Goal: Find specific page/section

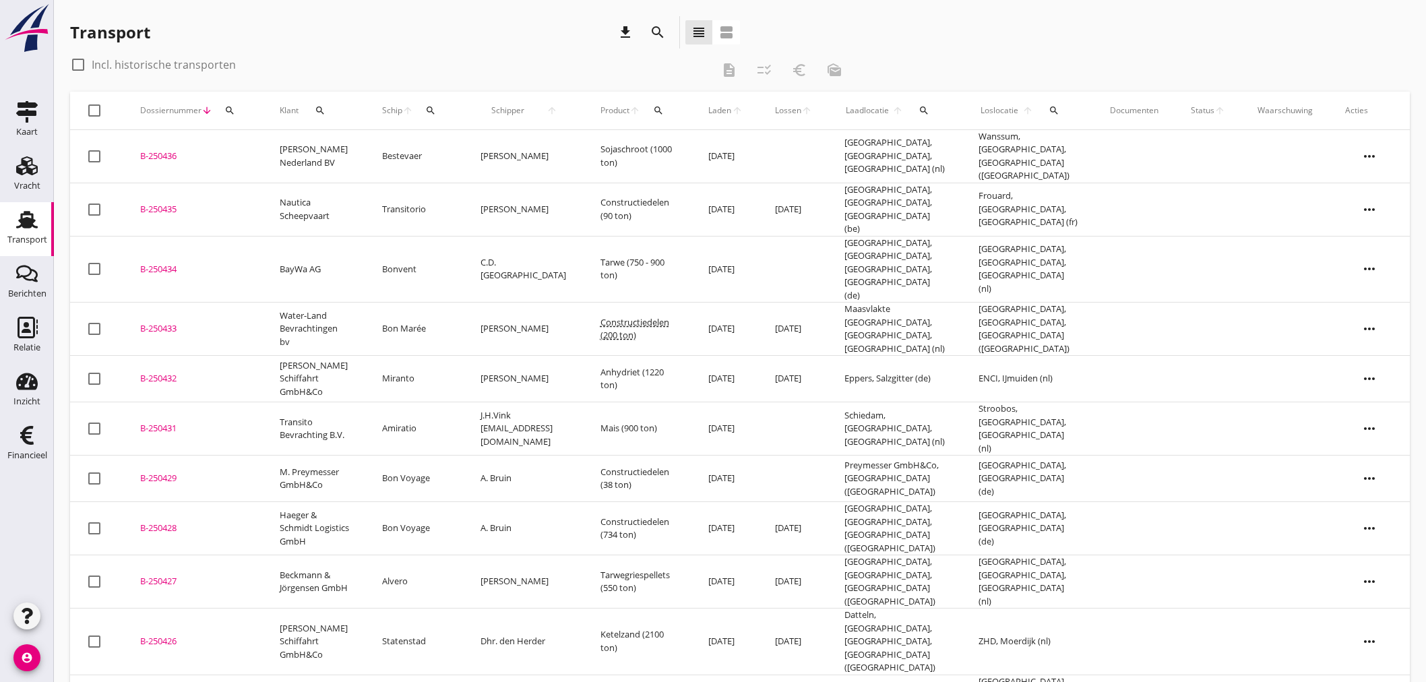
scroll to position [477, 0]
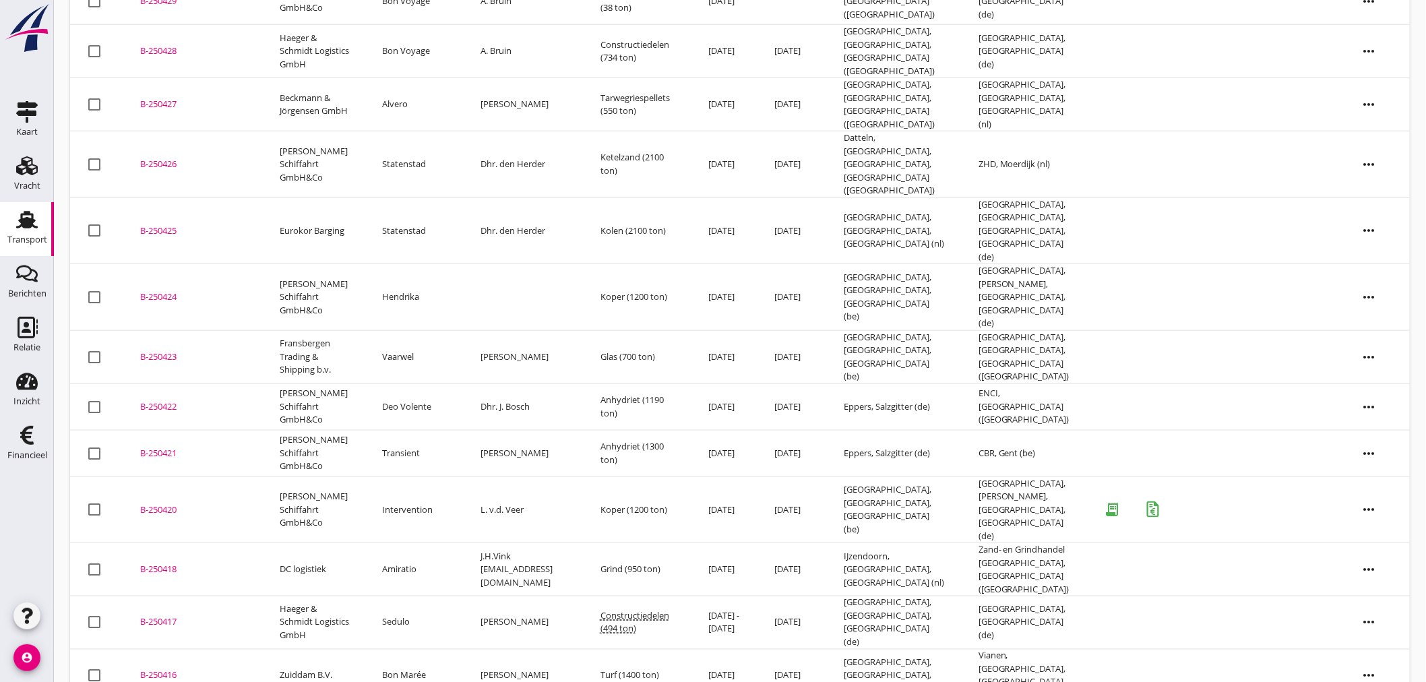
click at [608, 430] on td "Anhydriet (1300 ton)" at bounding box center [638, 453] width 108 height 47
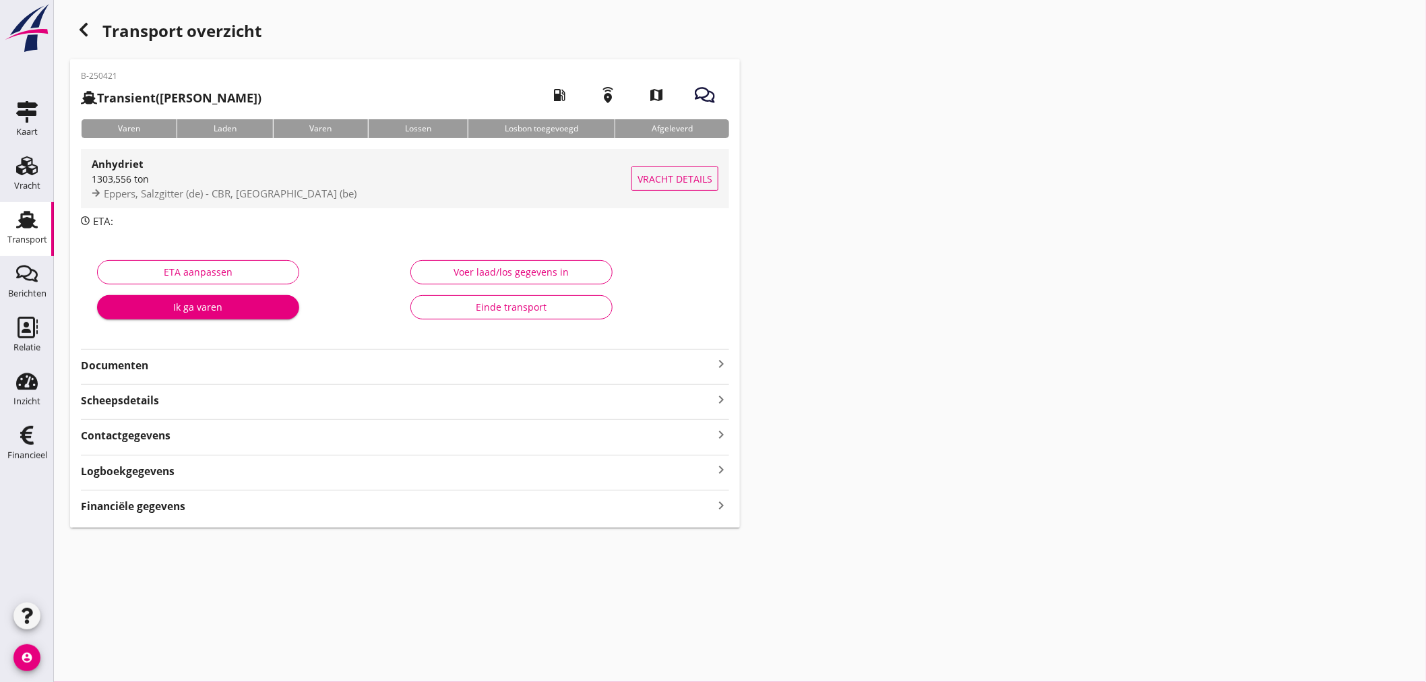
click at [186, 162] on div "Anhydriet" at bounding box center [362, 164] width 540 height 16
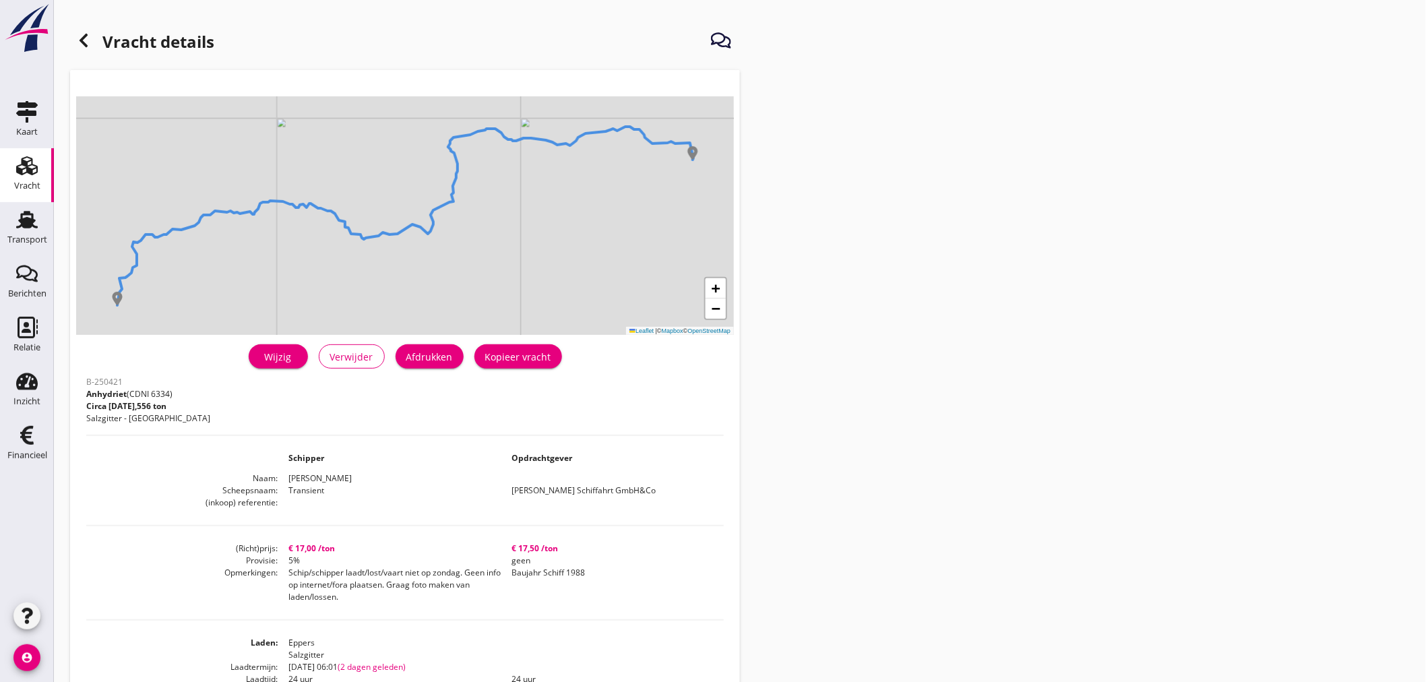
click at [26, 179] on div "Vracht" at bounding box center [27, 186] width 26 height 19
